Goal: Task Accomplishment & Management: Use online tool/utility

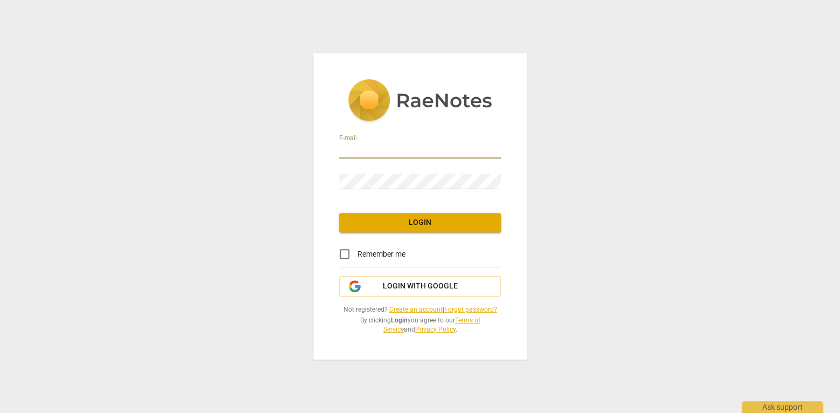
click at [355, 153] on input "email" at bounding box center [420, 151] width 162 height 16
type input "[PERSON_NAME][EMAIL_ADDRESS][PERSON_NAME][DOMAIN_NAME]"
click at [364, 220] on span "Login" at bounding box center [420, 222] width 144 height 11
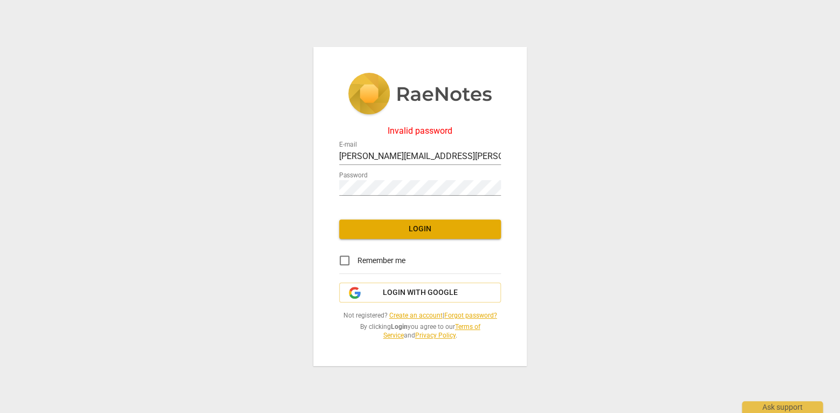
click at [408, 316] on link "Create an account" at bounding box center [415, 315] width 53 height 8
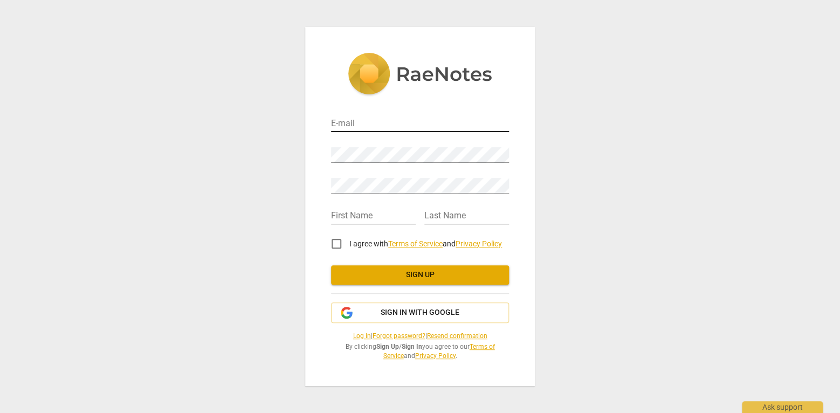
click at [349, 122] on input "email" at bounding box center [420, 124] width 178 height 16
type input "[PERSON_NAME][EMAIL_ADDRESS][PERSON_NAME][DOMAIN_NAME]"
type input "[PERSON_NAME]"
click at [338, 177] on div "Retype Password" at bounding box center [420, 181] width 178 height 24
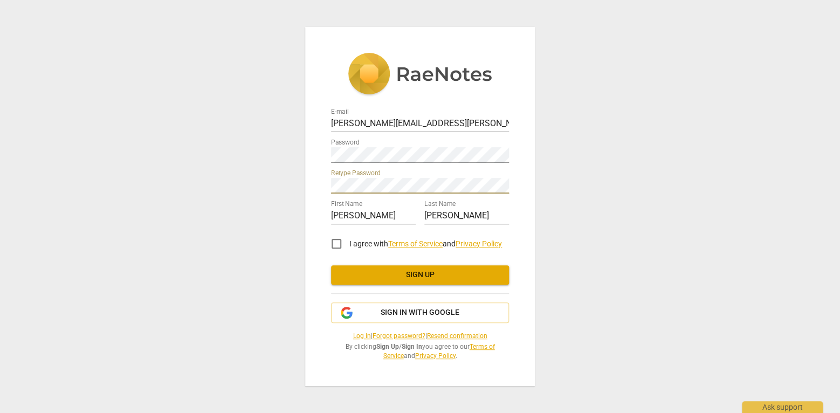
click at [340, 244] on input "I agree with Terms of Service and Privacy Policy" at bounding box center [336, 244] width 26 height 26
checkbox input "true"
click at [426, 279] on span "Sign up" at bounding box center [419, 274] width 161 height 11
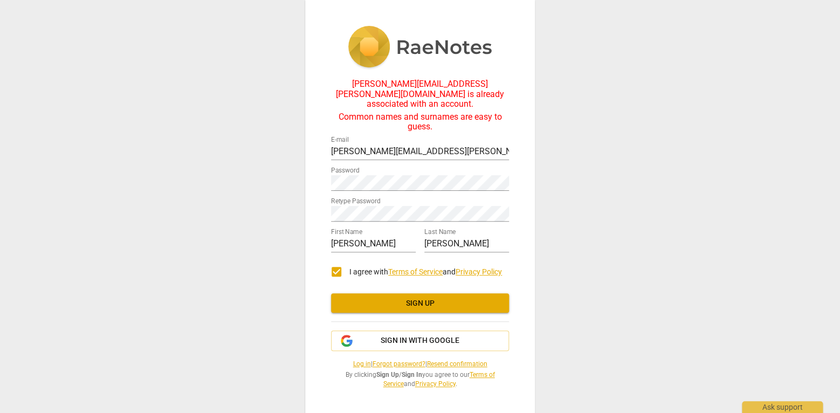
click at [395, 360] on link "Forgot password?" at bounding box center [398, 364] width 53 height 8
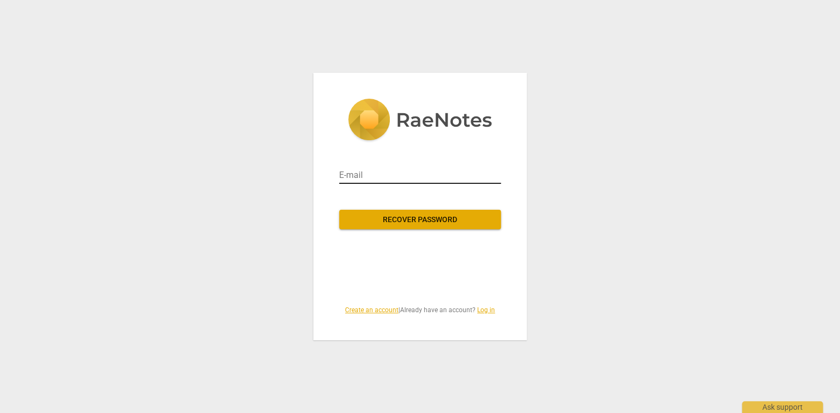
click at [374, 182] on input "email" at bounding box center [420, 174] width 162 height 17
type input "[PERSON_NAME][EMAIL_ADDRESS][PERSON_NAME][DOMAIN_NAME]"
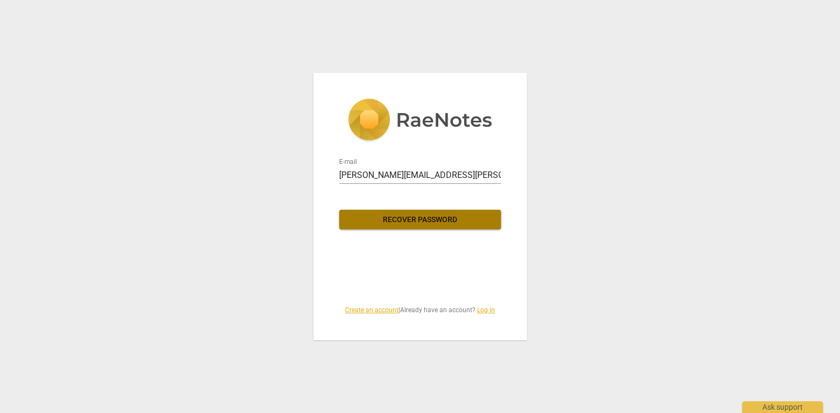
click at [402, 219] on span "Recover password" at bounding box center [420, 219] width 144 height 11
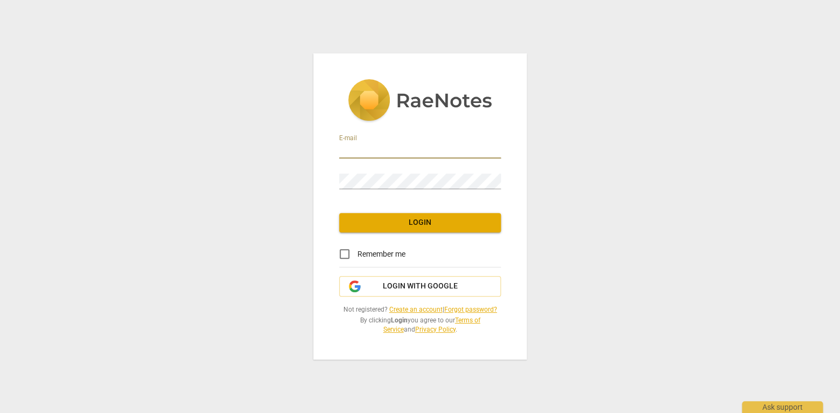
click at [362, 152] on input "email" at bounding box center [420, 151] width 162 height 16
type input "[PERSON_NAME][EMAIL_ADDRESS][PERSON_NAME][DOMAIN_NAME]"
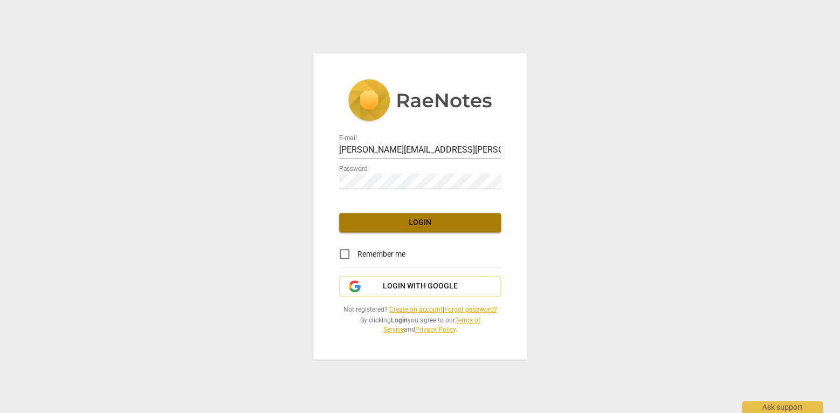
click at [383, 229] on button "Login" at bounding box center [420, 222] width 162 height 19
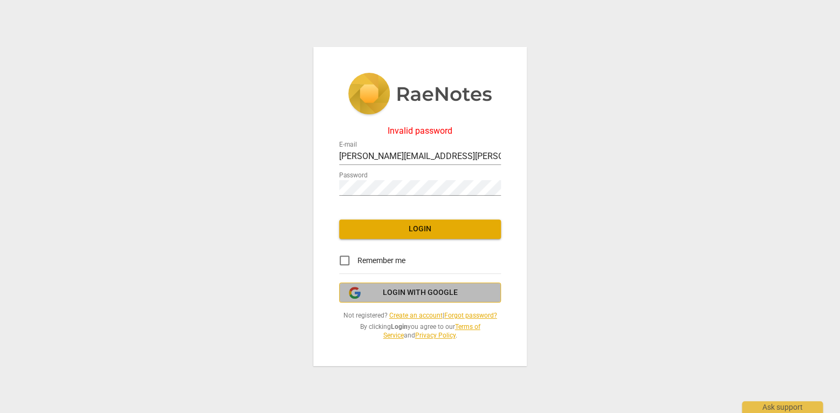
click at [417, 296] on span "Login with Google" at bounding box center [420, 292] width 75 height 11
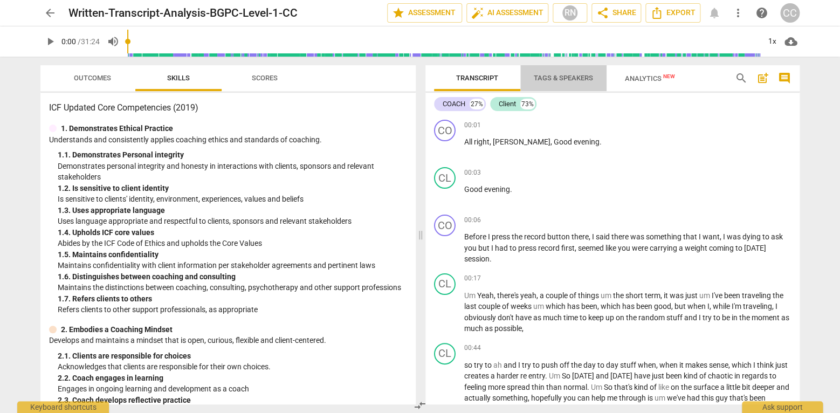
click at [557, 77] on span "Tags & Speakers" at bounding box center [562, 78] width 59 height 8
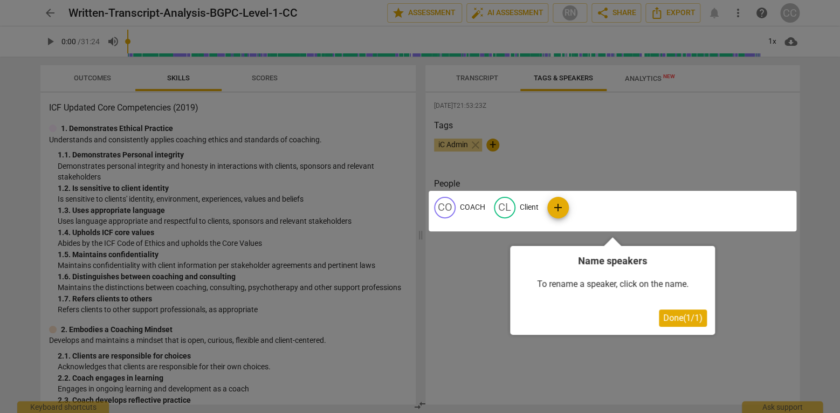
click at [473, 79] on div at bounding box center [420, 206] width 840 height 413
click at [475, 78] on div at bounding box center [420, 206] width 840 height 413
click at [673, 317] on span "Done ( 1 / 1 )" at bounding box center [682, 318] width 39 height 10
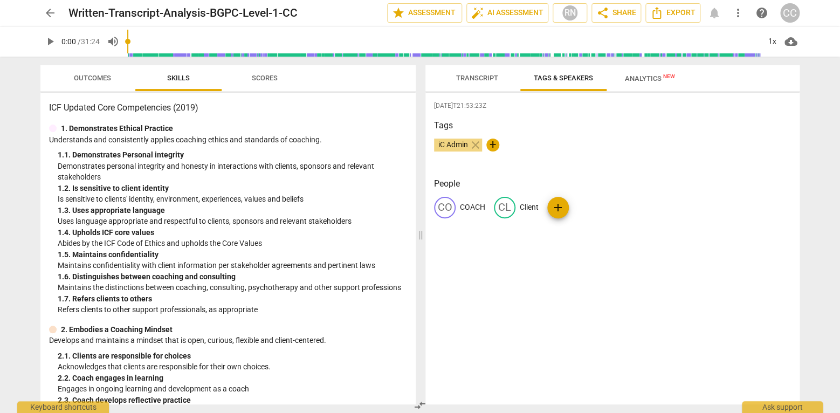
click at [640, 77] on span "Analytics New" at bounding box center [650, 78] width 50 height 8
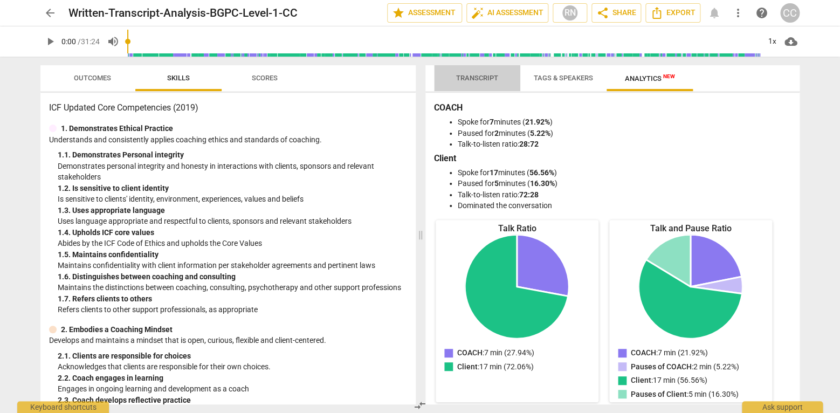
click at [462, 80] on span "Transcript" at bounding box center [477, 78] width 42 height 8
